Goal: Task Accomplishment & Management: Manage account settings

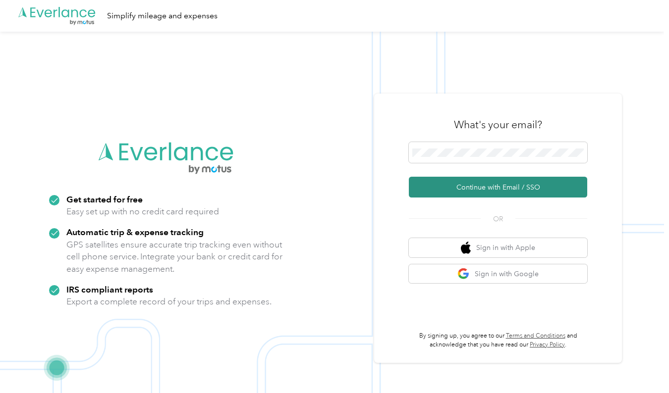
click at [495, 184] on button "Continue with Email / SSO" at bounding box center [498, 187] width 178 height 21
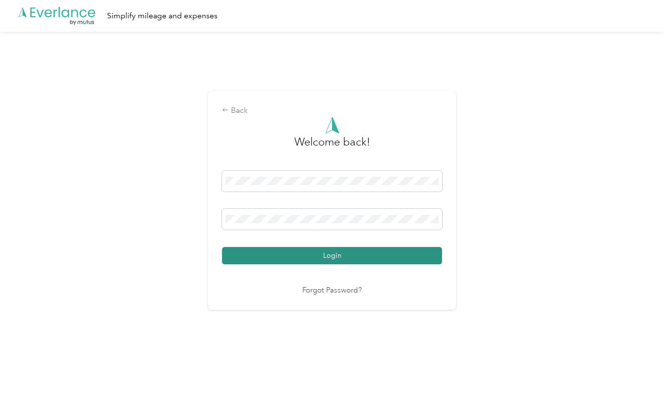
click at [352, 249] on button "Login" at bounding box center [332, 255] width 220 height 17
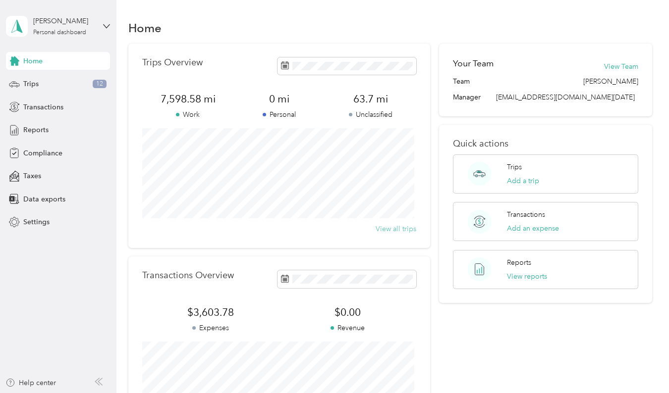
click at [399, 228] on button "View all trips" at bounding box center [395, 229] width 41 height 10
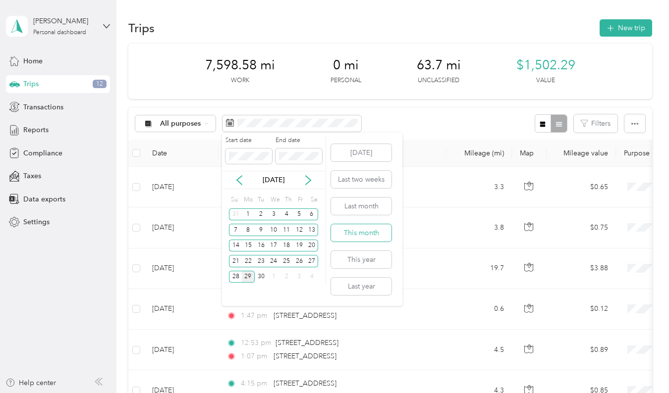
click at [367, 233] on button "This month" at bounding box center [361, 232] width 60 height 17
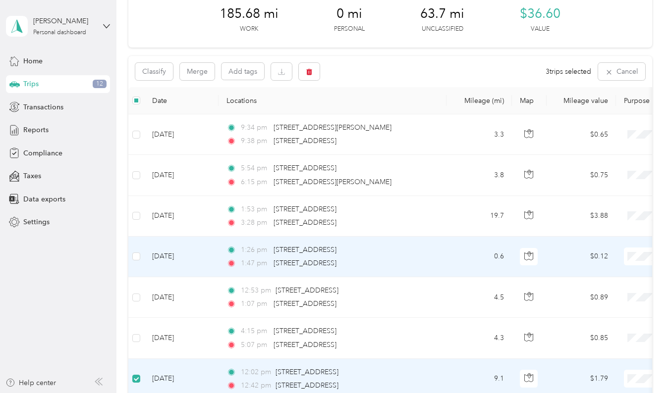
scroll to position [51, 0]
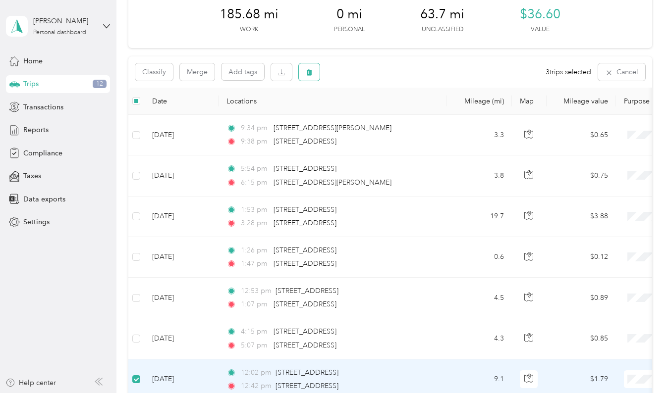
click at [308, 73] on icon "button" at bounding box center [309, 72] width 6 height 6
click at [373, 113] on button "Yes" at bounding box center [382, 113] width 19 height 16
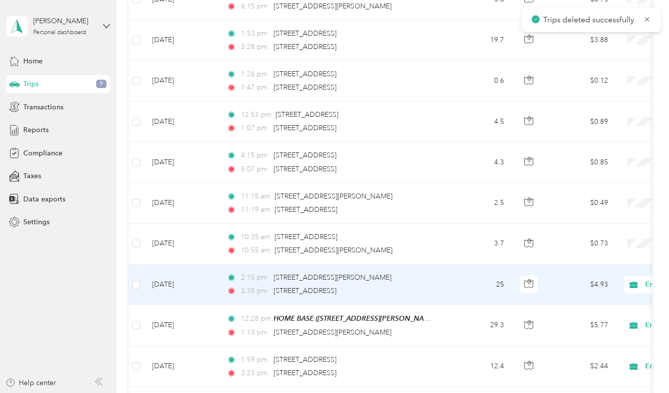
scroll to position [228, 0]
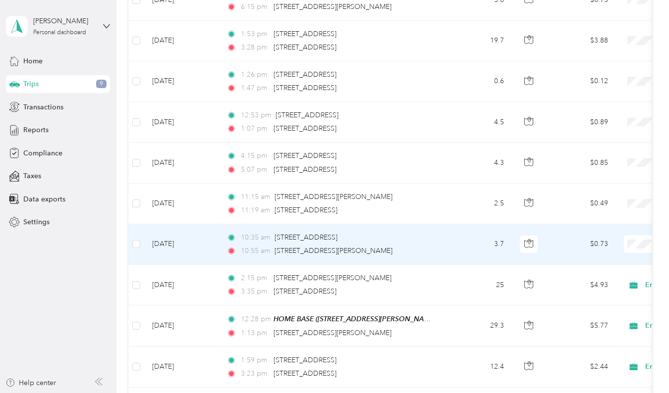
click at [605, 261] on span "Empire [DATE]" at bounding box center [617, 263] width 92 height 10
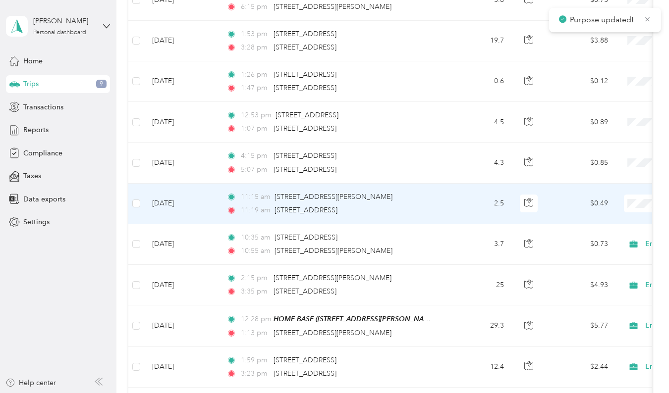
click at [599, 219] on span "Empire [DATE]" at bounding box center [617, 217] width 92 height 10
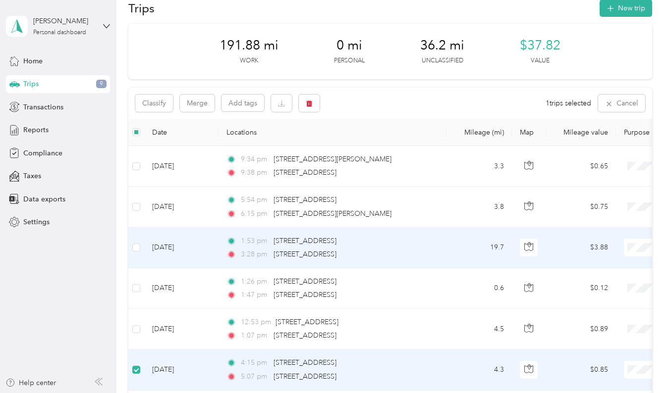
scroll to position [0, 0]
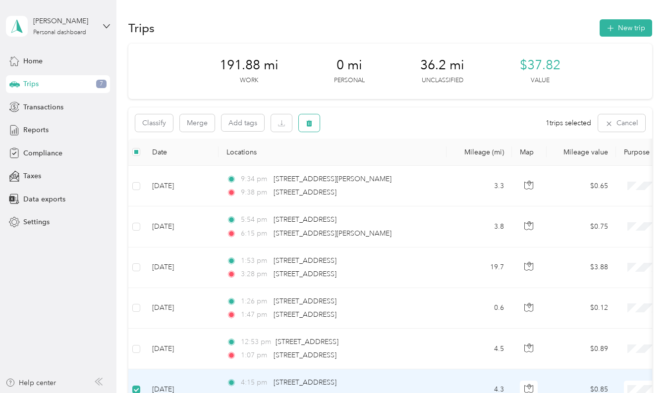
click at [314, 122] on button "button" at bounding box center [309, 122] width 21 height 17
click at [382, 169] on button "Yes" at bounding box center [382, 165] width 19 height 16
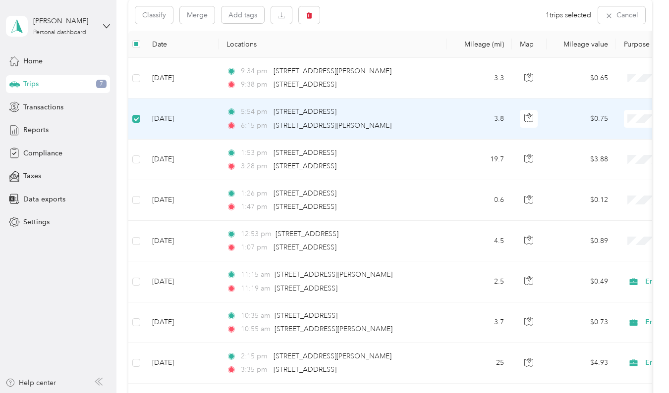
scroll to position [107, 0]
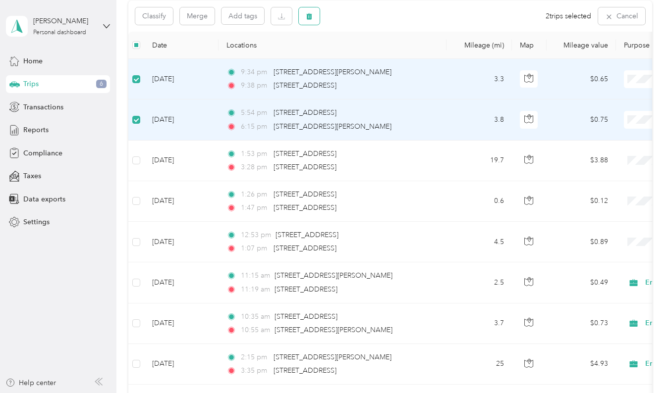
click at [310, 14] on icon "button" at bounding box center [309, 16] width 6 height 6
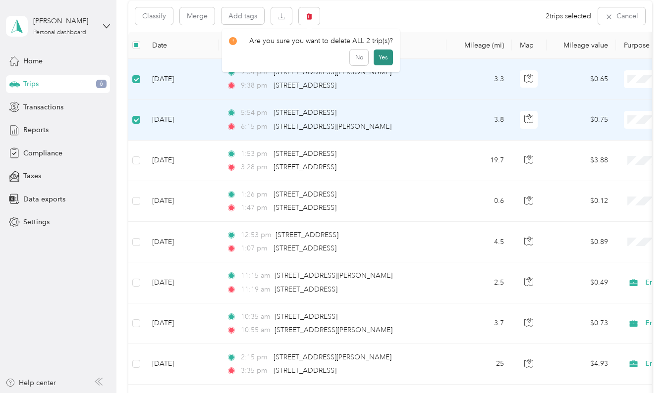
click at [377, 56] on button "Yes" at bounding box center [382, 58] width 19 height 16
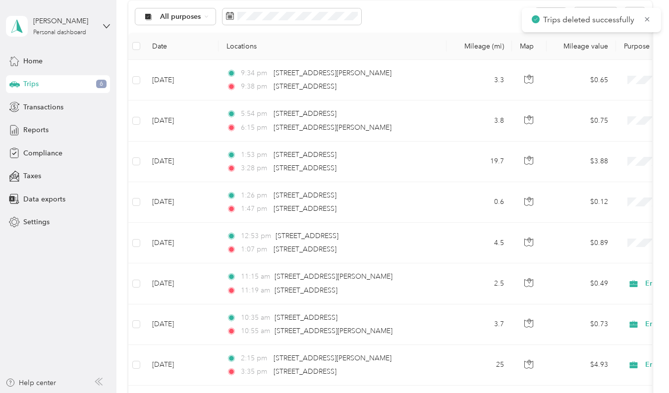
scroll to position [108, 0]
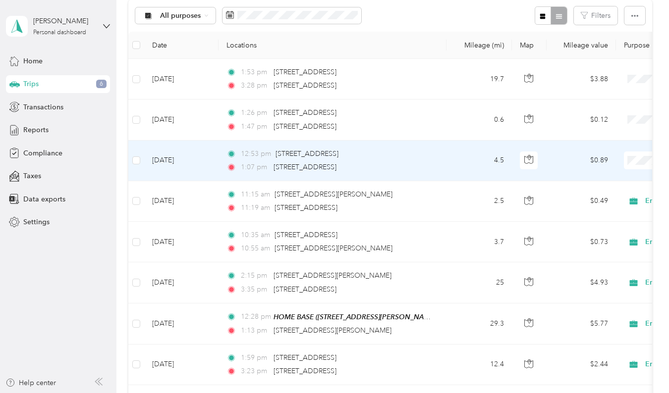
click at [608, 177] on span "Empire [DATE]" at bounding box center [617, 173] width 92 height 10
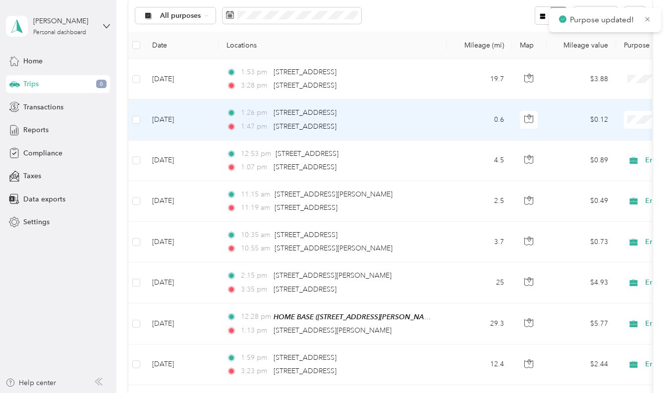
click at [615, 137] on span "Empire [DATE]" at bounding box center [617, 138] width 92 height 10
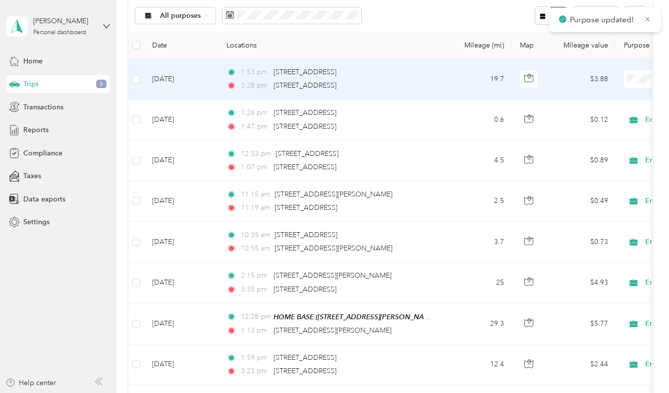
click at [608, 98] on li "Empire [DATE]" at bounding box center [607, 93] width 123 height 17
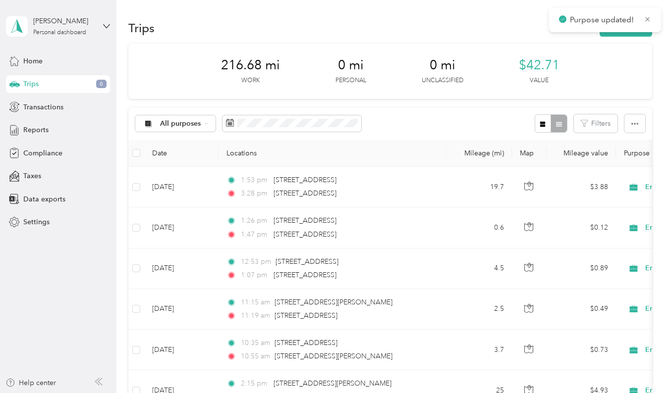
click at [441, 116] on div "All purposes Filters" at bounding box center [389, 123] width 523 height 32
